Goal: Find specific page/section: Find specific page/section

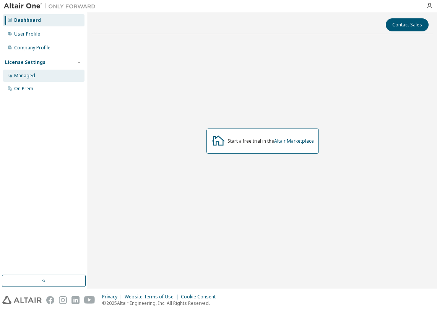
click at [59, 74] on div "Managed" at bounding box center [43, 76] width 81 height 12
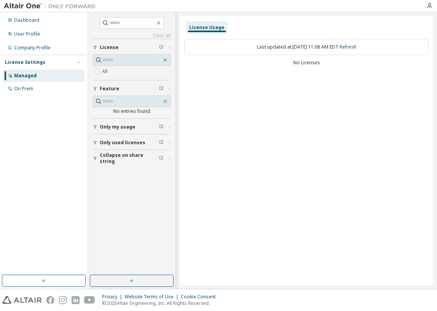
click at [121, 127] on span "Only my usage" at bounding box center [118, 127] width 36 height 6
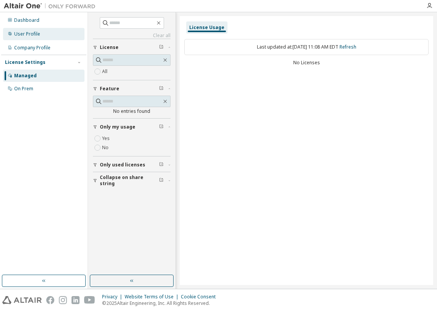
click at [35, 31] on div "User Profile" at bounding box center [27, 34] width 26 height 6
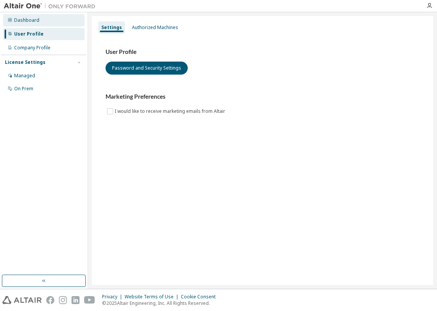
click at [40, 20] on div "Dashboard" at bounding box center [43, 20] width 81 height 12
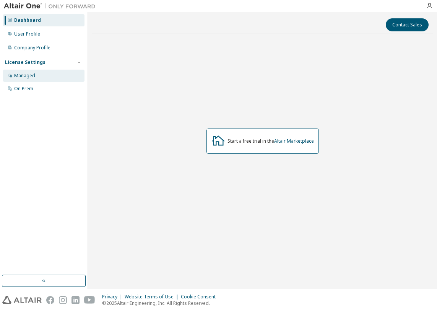
click at [27, 73] on div "Managed" at bounding box center [24, 76] width 21 height 6
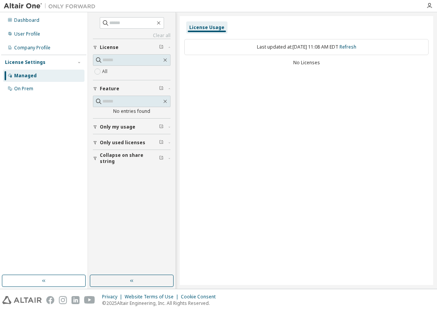
click at [135, 128] on div "Only my usage" at bounding box center [134, 127] width 68 height 6
click at [125, 166] on span "Only used licenses" at bounding box center [123, 165] width 46 height 6
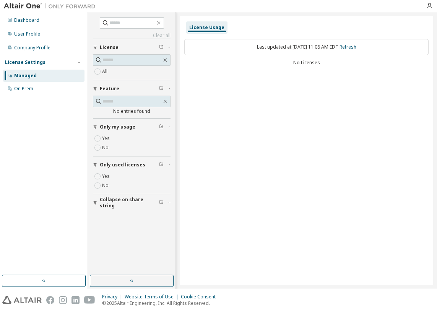
click at [120, 202] on span "Collapse on share string" at bounding box center [129, 203] width 59 height 12
click at [125, 278] on button "button" at bounding box center [132, 281] width 84 height 12
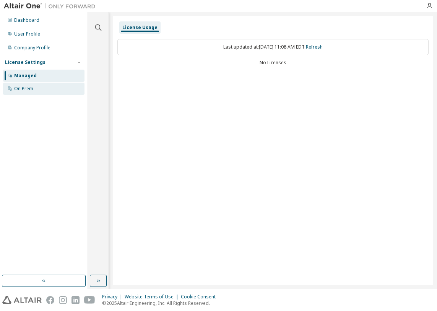
click at [27, 92] on div "On Prem" at bounding box center [43, 89] width 81 height 12
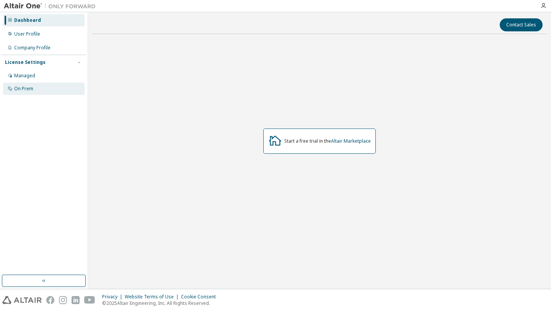
click at [40, 86] on div "On Prem" at bounding box center [43, 89] width 81 height 12
